Goal: Information Seeking & Learning: Check status

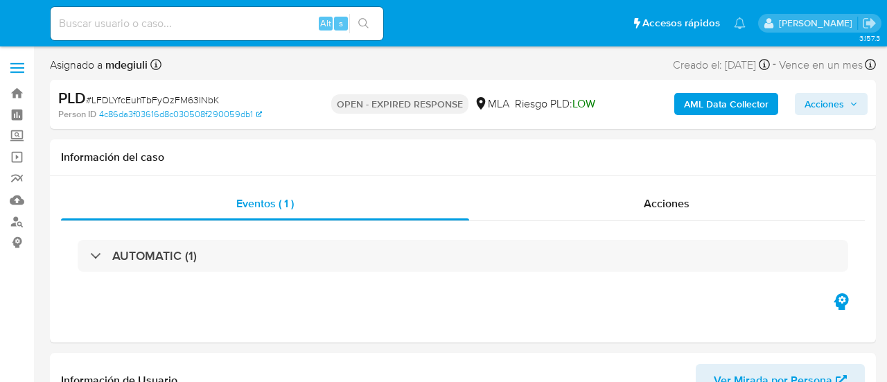
select select "10"
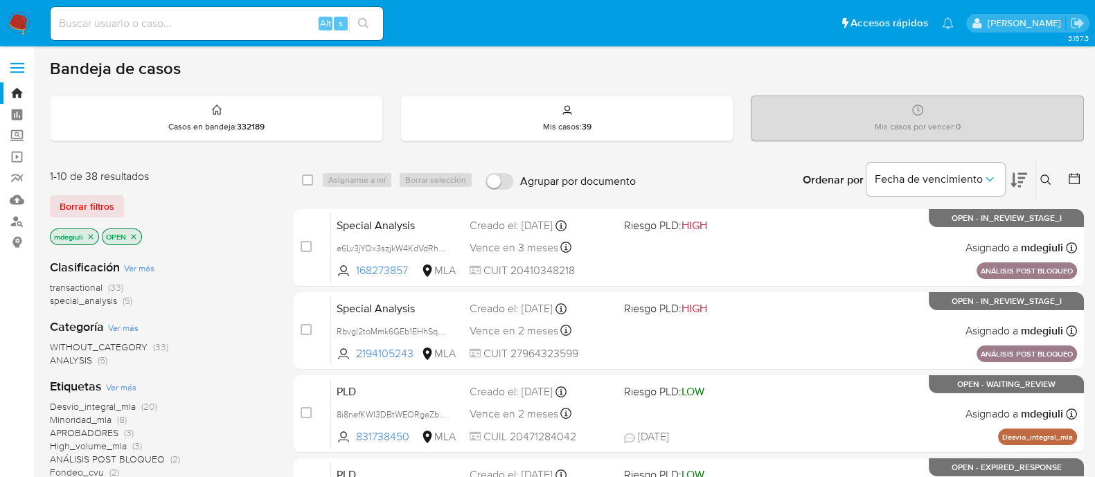
click at [234, 13] on div "Alt s" at bounding box center [217, 23] width 333 height 33
click at [194, 15] on input at bounding box center [217, 24] width 333 height 18
paste input "425634087"
type input "425634087"
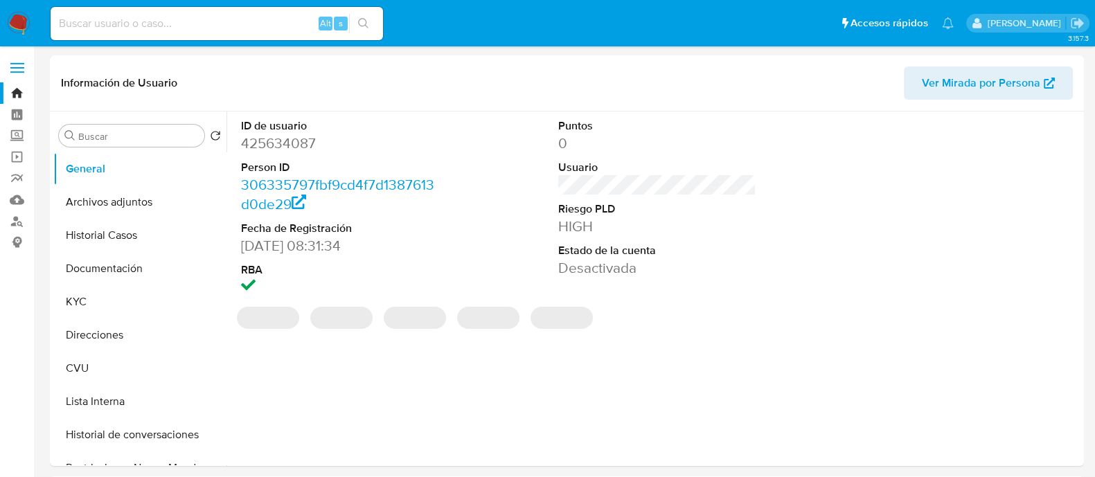
select select "10"
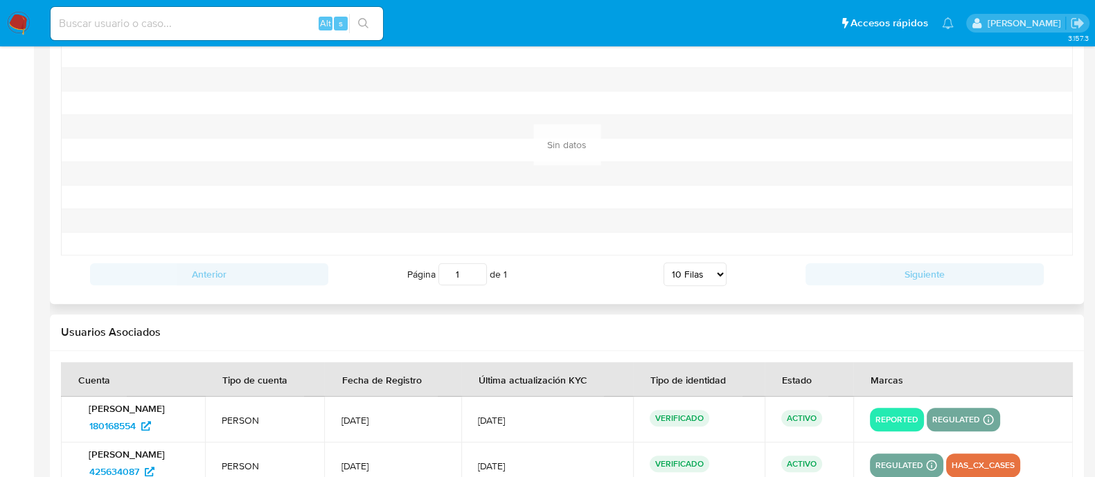
scroll to position [1461, 0]
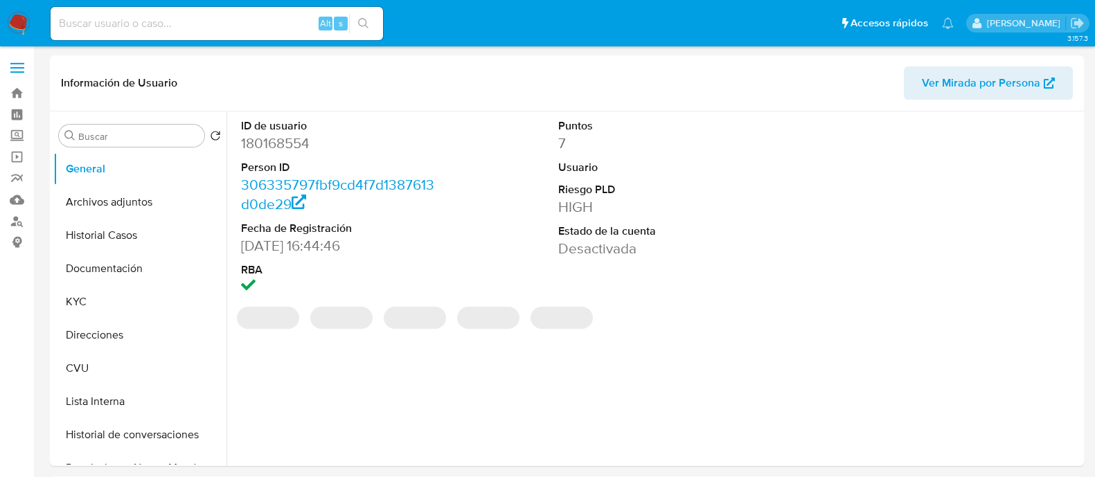
select select "10"
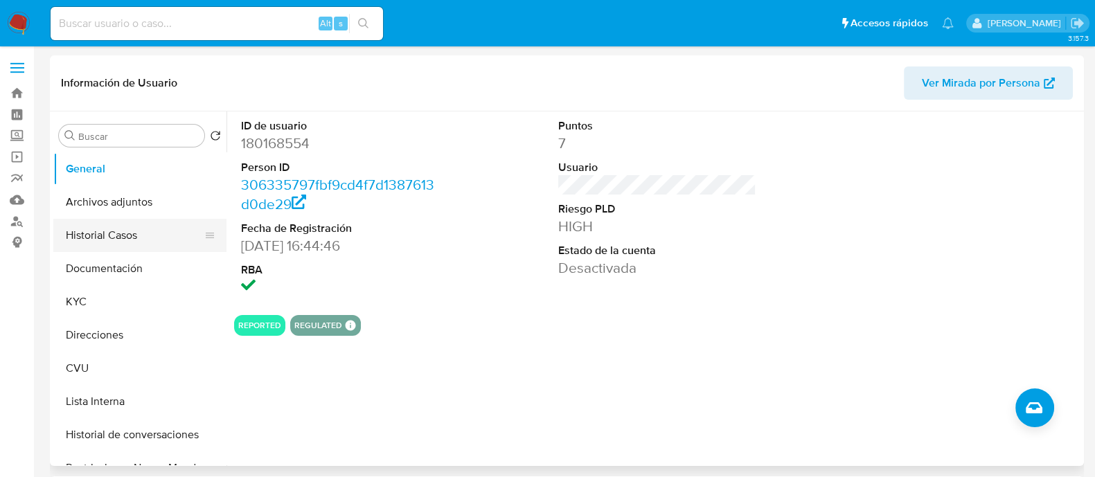
click at [115, 222] on button "Historial Casos" at bounding box center [134, 235] width 162 height 33
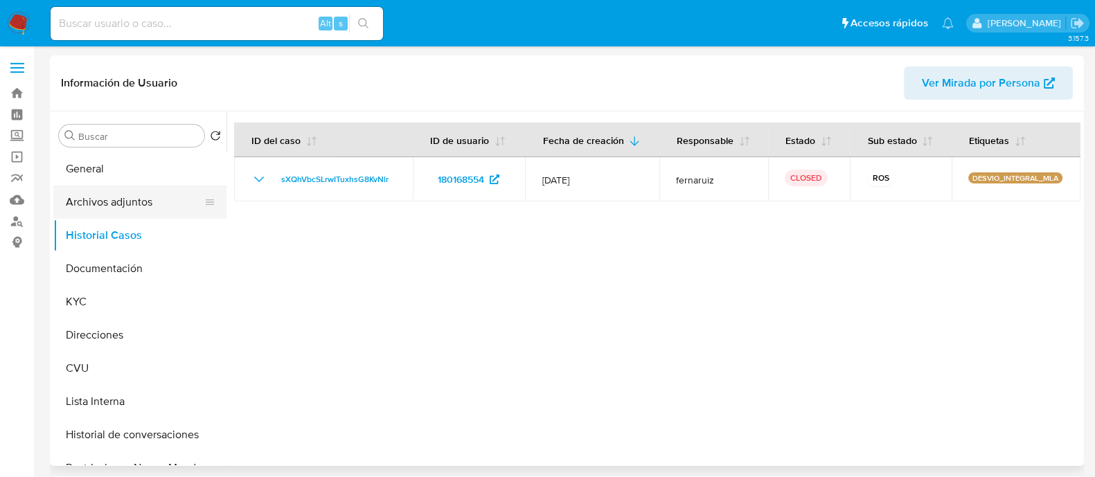
click at [81, 193] on button "Archivos adjuntos" at bounding box center [134, 202] width 162 height 33
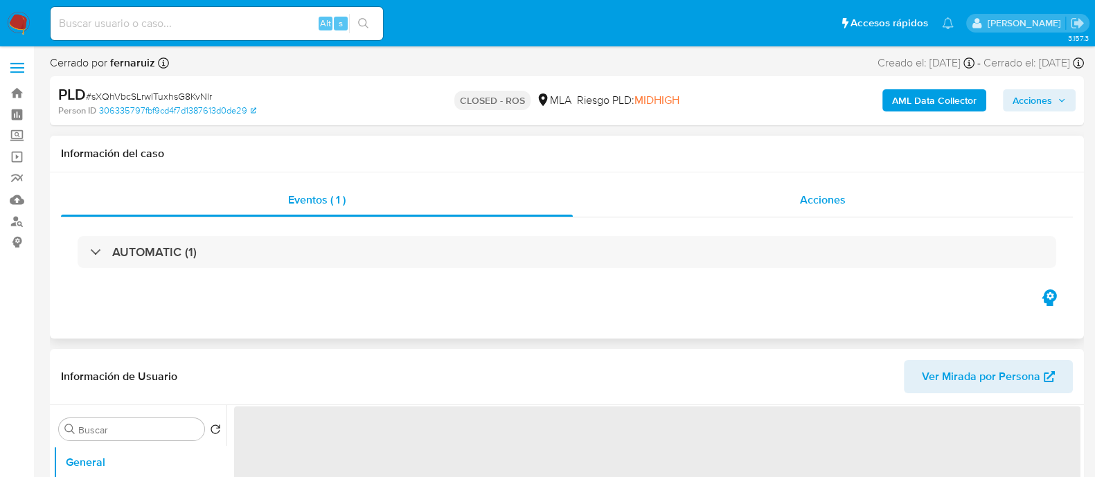
click at [755, 191] on div "Acciones" at bounding box center [823, 200] width 500 height 33
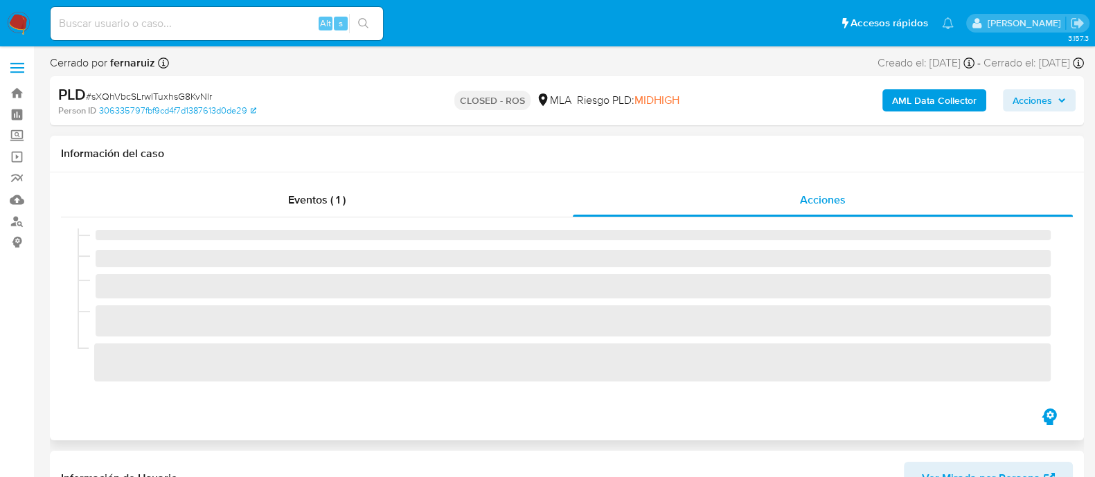
select select "10"
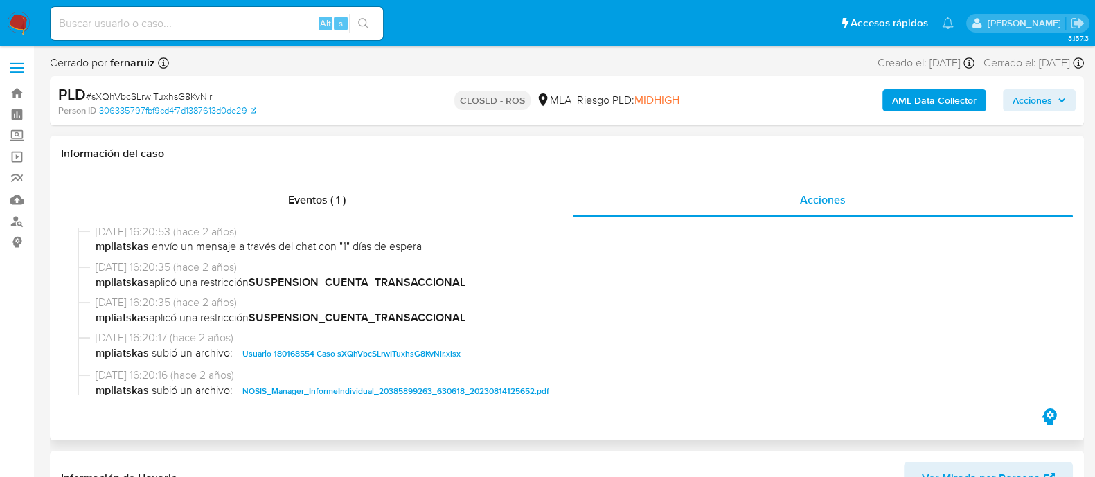
scroll to position [1125, 0]
